Goal: Task Accomplishment & Management: Complete application form

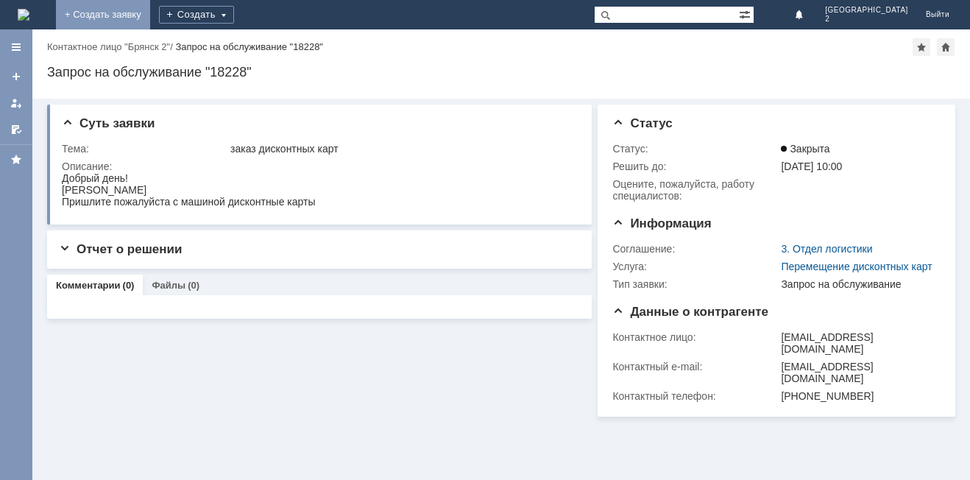
click at [150, 7] on link "+ Создать заявку" at bounding box center [103, 14] width 94 height 29
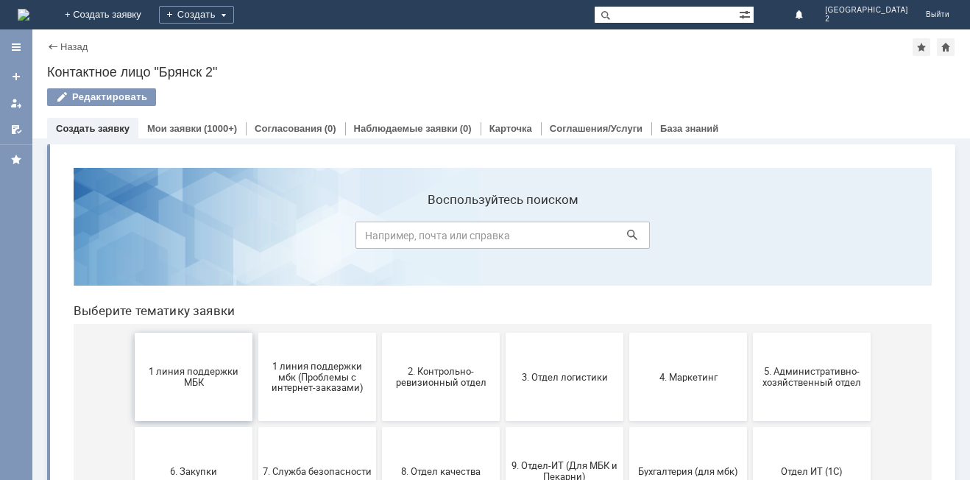
click at [184, 383] on span "1 линия поддержки МБК" at bounding box center [193, 377] width 109 height 22
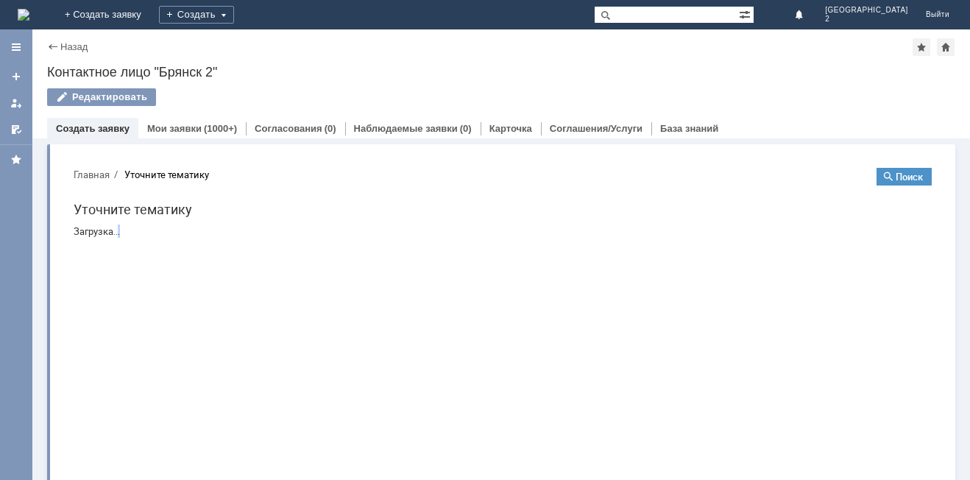
click at [184, 249] on html "Главная Уточните тематику Поиск Уточните тематику Загрузка..." at bounding box center [503, 202] width 882 height 93
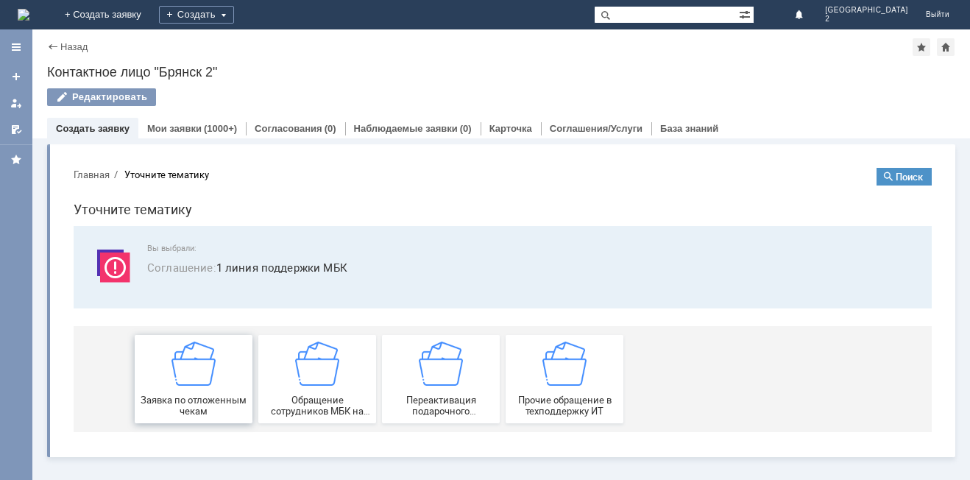
click at [184, 383] on img at bounding box center [193, 363] width 44 height 44
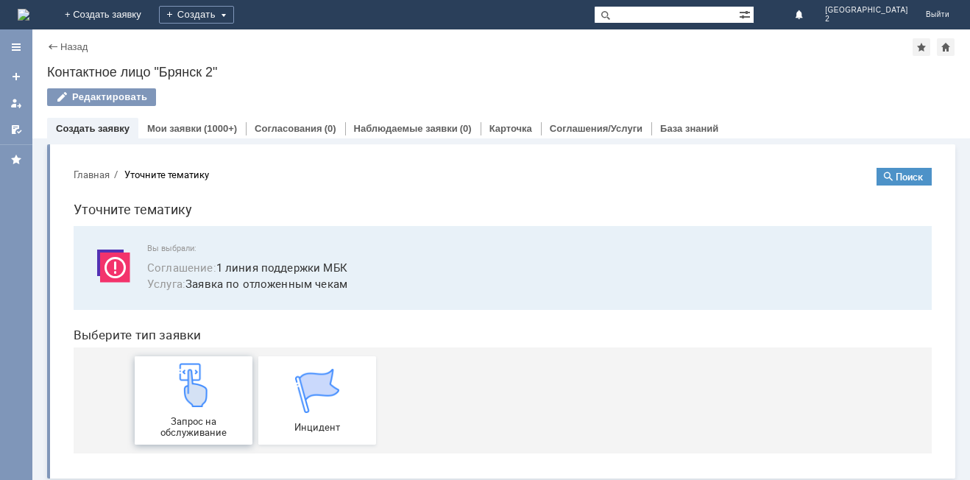
click at [188, 414] on div "Запрос на обслуживание" at bounding box center [193, 400] width 109 height 75
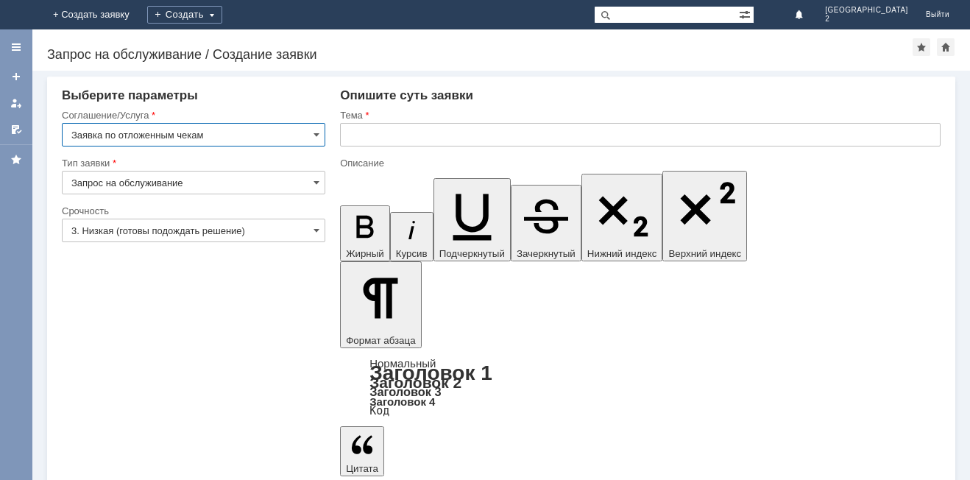
click at [349, 130] on input "text" at bounding box center [640, 135] width 600 height 24
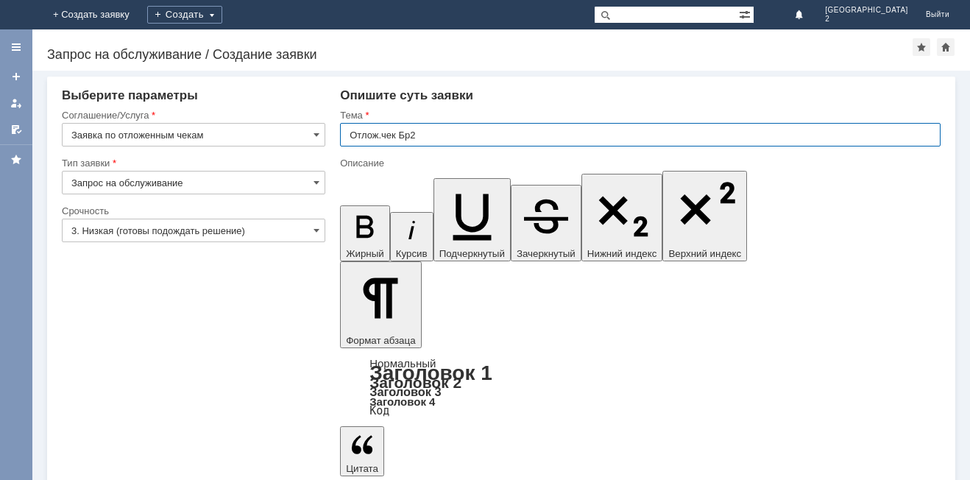
type input "Отлож.чек Бр2"
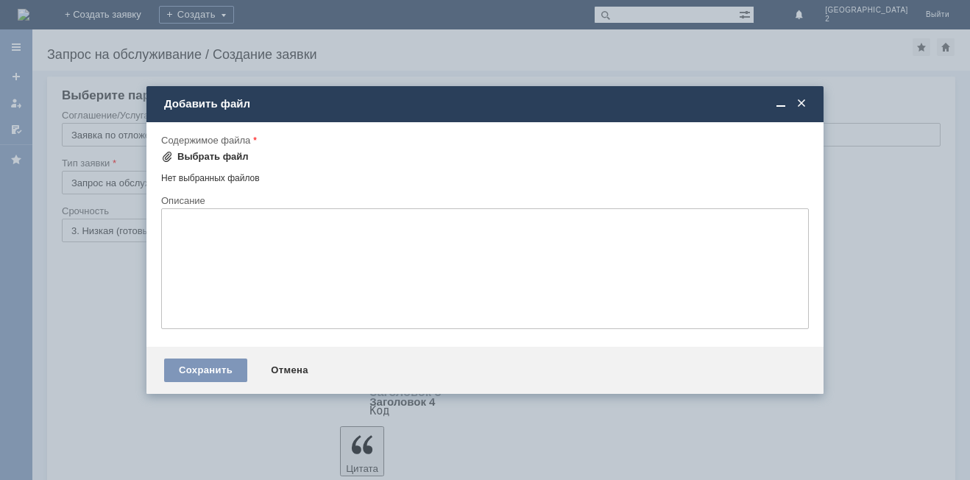
click at [209, 152] on div "Выбрать файл" at bounding box center [212, 157] width 71 height 12
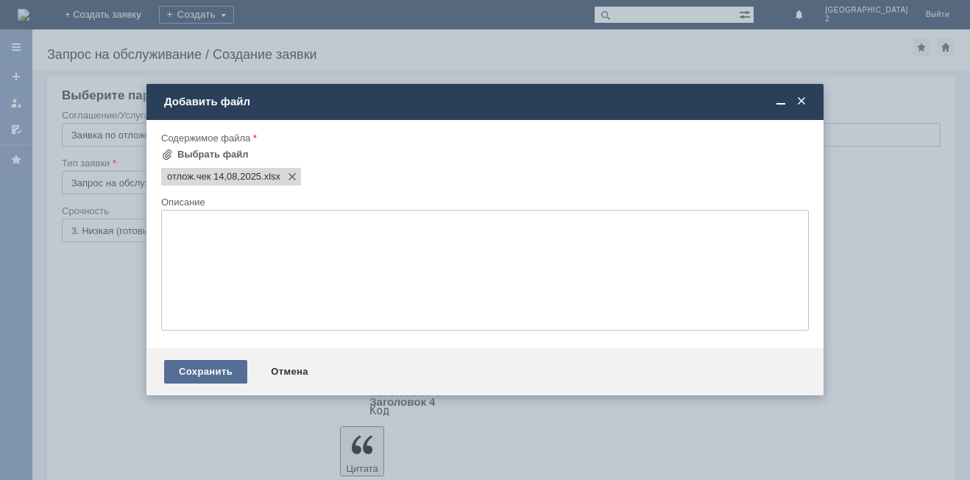
click at [202, 373] on div "Сохранить" at bounding box center [205, 372] width 83 height 24
